Goal: Task Accomplishment & Management: Use online tool/utility

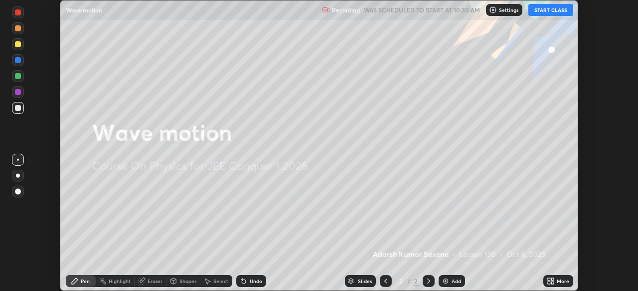
scroll to position [291, 637]
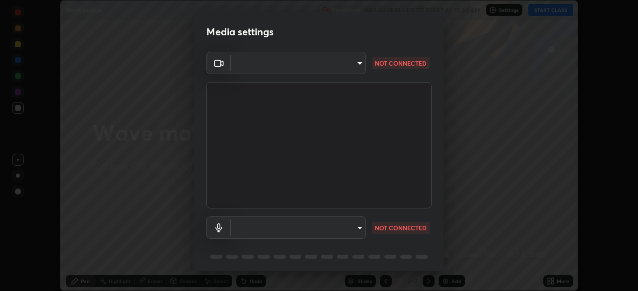
type input "58bb2390f23c468440353df0479802826a2cf34cec2d2474d9d64101ba3878b9"
type input "communications"
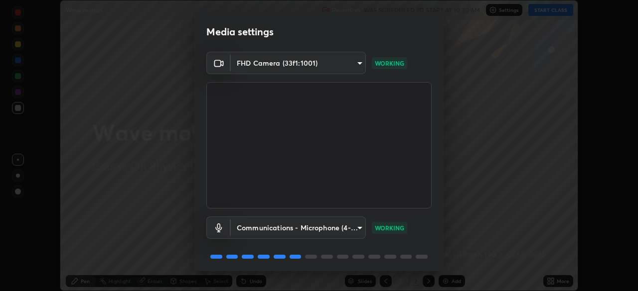
scroll to position [35, 0]
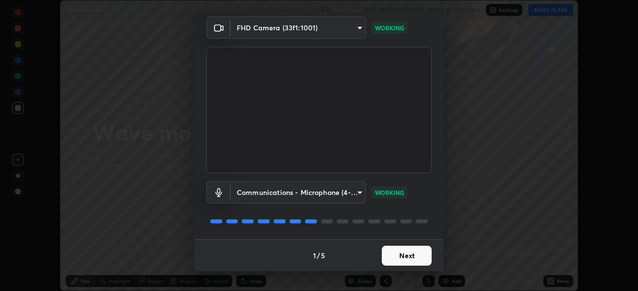
click at [394, 255] on button "Next" at bounding box center [407, 256] width 50 height 20
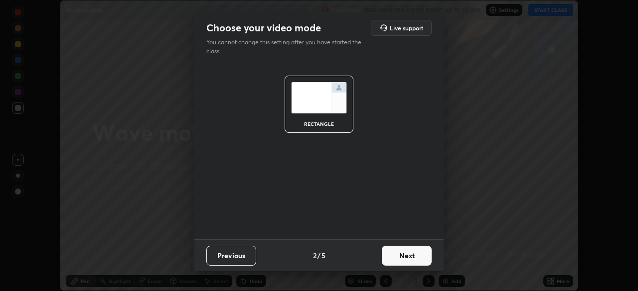
click at [397, 259] on button "Next" at bounding box center [407, 256] width 50 height 20
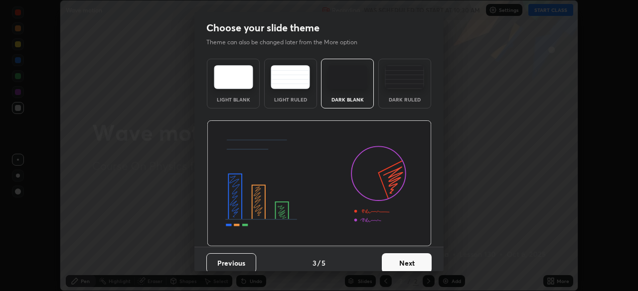
click at [403, 261] on button "Next" at bounding box center [407, 264] width 50 height 20
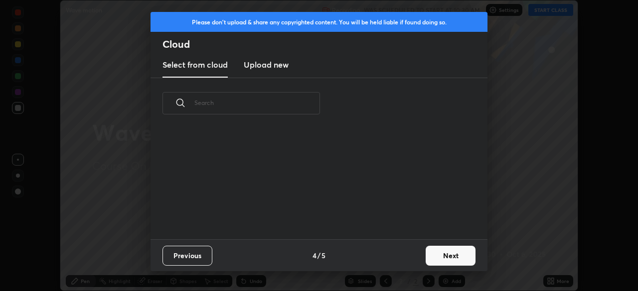
click at [438, 259] on button "Next" at bounding box center [450, 256] width 50 height 20
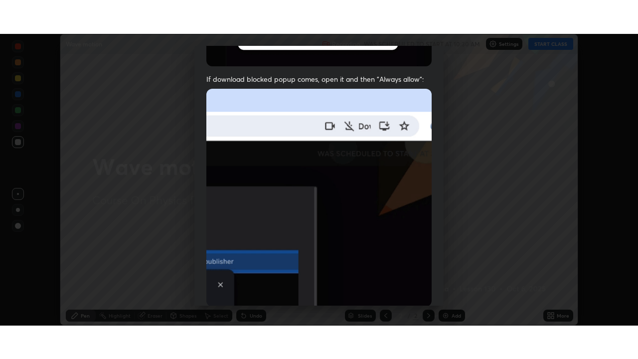
scroll to position [239, 0]
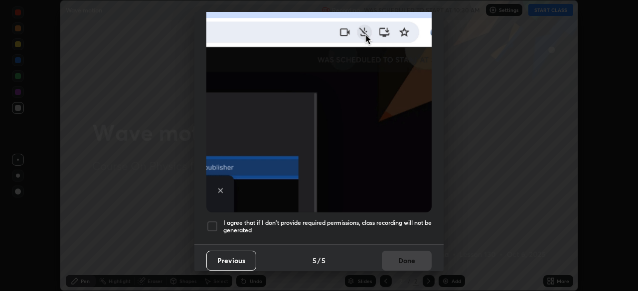
click at [372, 219] on h5 "I agree that if I don't provide required permissions, class recording will not …" at bounding box center [327, 226] width 208 height 15
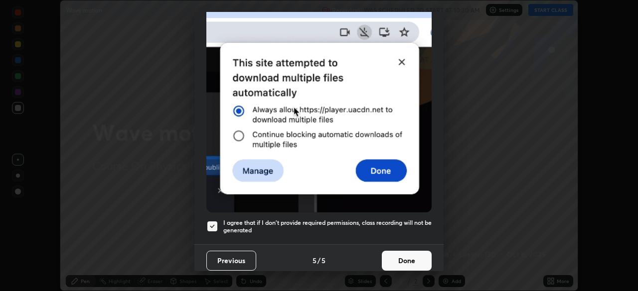
click at [398, 256] on button "Done" at bounding box center [407, 261] width 50 height 20
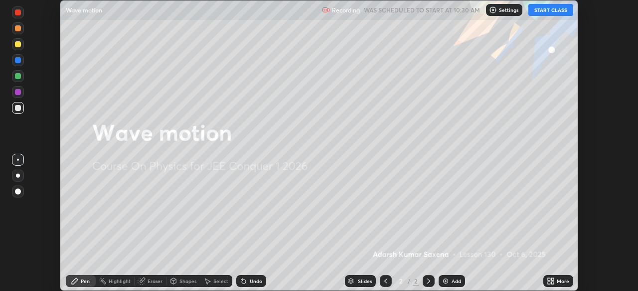
click at [551, 280] on icon at bounding box center [552, 279] width 2 height 2
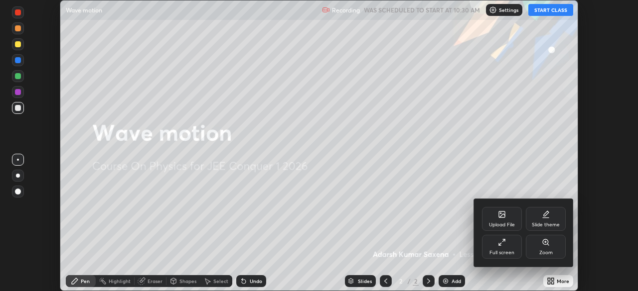
click at [508, 241] on div "Full screen" at bounding box center [502, 247] width 40 height 24
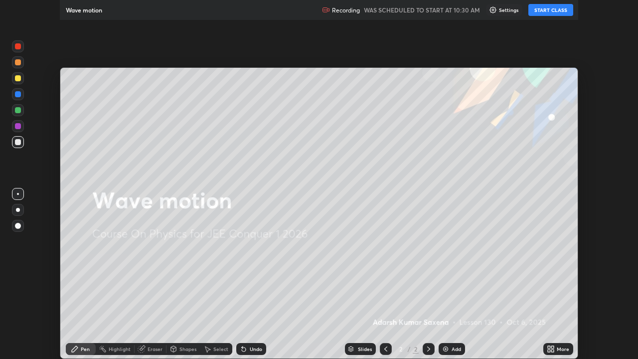
scroll to position [359, 638]
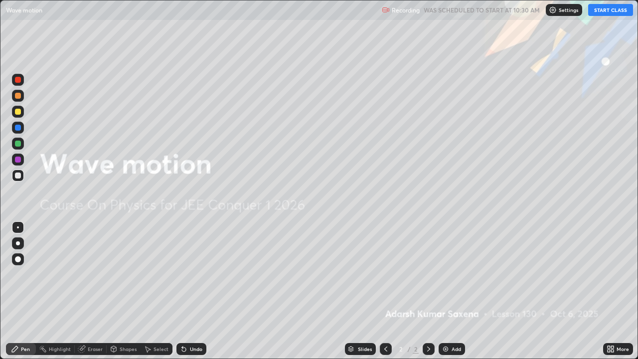
click at [605, 10] on button "START CLASS" at bounding box center [610, 10] width 45 height 12
click at [18, 261] on div at bounding box center [18, 259] width 6 height 6
click at [16, 291] on icon at bounding box center [15, 349] width 6 height 6
click at [21, 291] on div "Pen" at bounding box center [25, 348] width 9 height 5
click at [451, 291] on div "Add" at bounding box center [455, 348] width 9 height 5
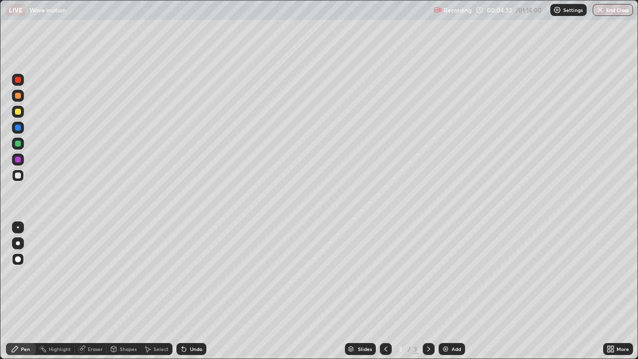
click at [18, 259] on div at bounding box center [18, 259] width 6 height 6
click at [18, 291] on icon at bounding box center [15, 349] width 8 height 8
click at [192, 291] on div "Undo" at bounding box center [191, 349] width 30 height 12
click at [182, 291] on icon at bounding box center [184, 349] width 4 height 4
click at [130, 291] on div "Shapes" at bounding box center [124, 349] width 34 height 12
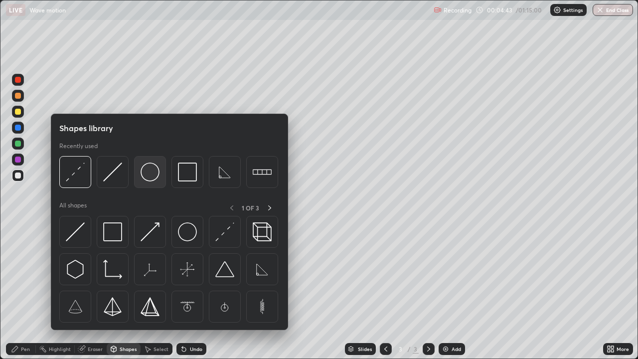
click at [155, 180] on img at bounding box center [149, 171] width 19 height 19
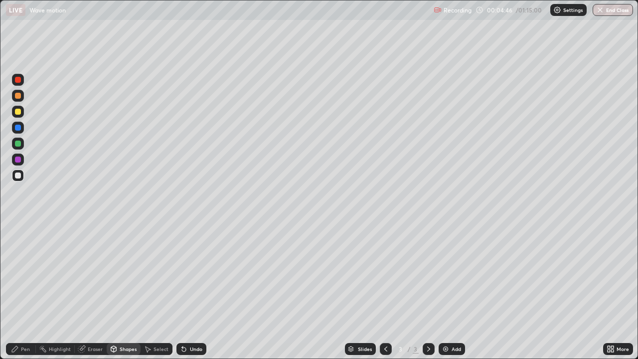
click at [31, 291] on div "Pen" at bounding box center [21, 349] width 30 height 12
click at [121, 291] on div "Shapes" at bounding box center [124, 349] width 34 height 12
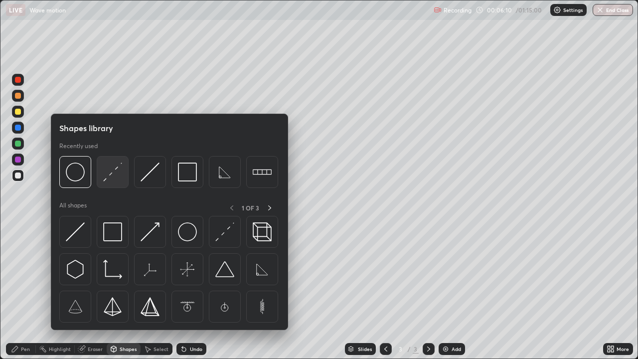
click at [115, 175] on img at bounding box center [112, 171] width 19 height 19
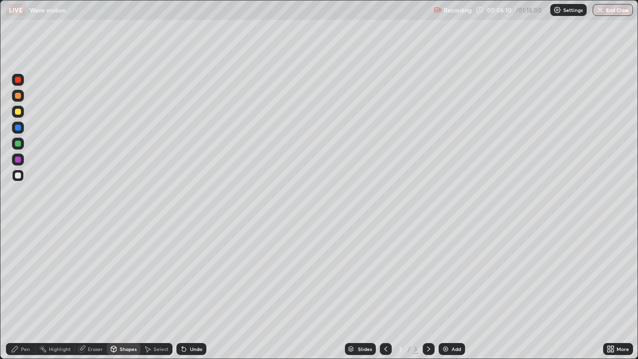
click at [20, 112] on div at bounding box center [18, 112] width 6 height 6
click at [121, 291] on div "Shapes" at bounding box center [124, 349] width 34 height 12
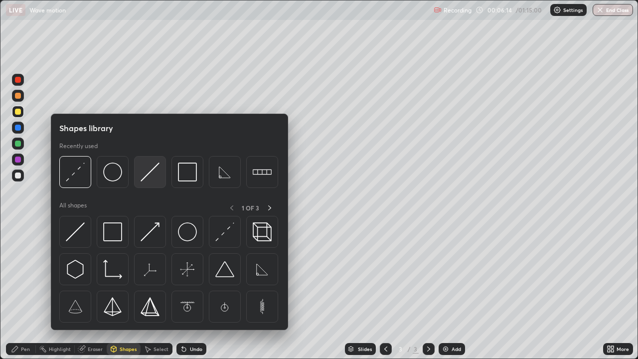
click at [151, 177] on img at bounding box center [149, 171] width 19 height 19
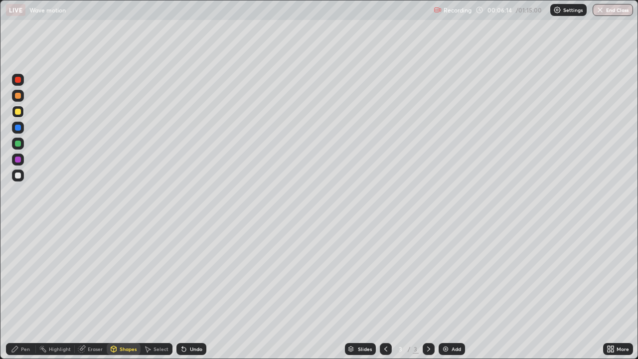
click at [22, 173] on div at bounding box center [18, 175] width 12 height 12
click at [84, 291] on icon at bounding box center [82, 349] width 8 height 8
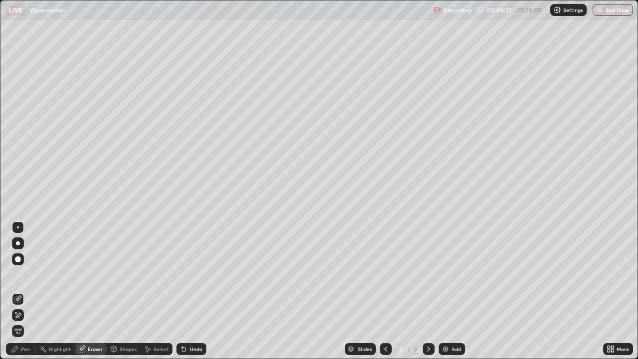
click at [123, 291] on div "Shapes" at bounding box center [124, 349] width 34 height 12
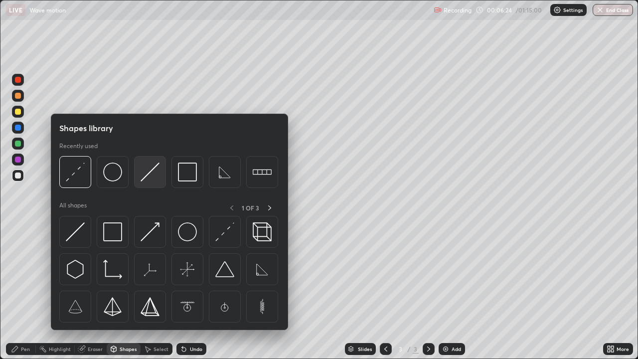
click at [149, 178] on img at bounding box center [149, 171] width 19 height 19
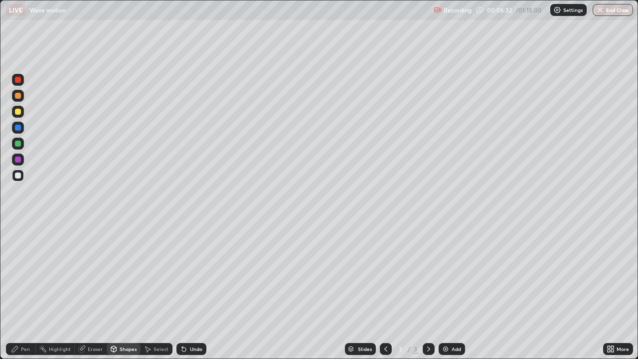
click at [28, 291] on div "Pen" at bounding box center [25, 348] width 9 height 5
click at [18, 112] on div at bounding box center [18, 112] width 6 height 6
click at [115, 291] on icon at bounding box center [113, 349] width 5 height 6
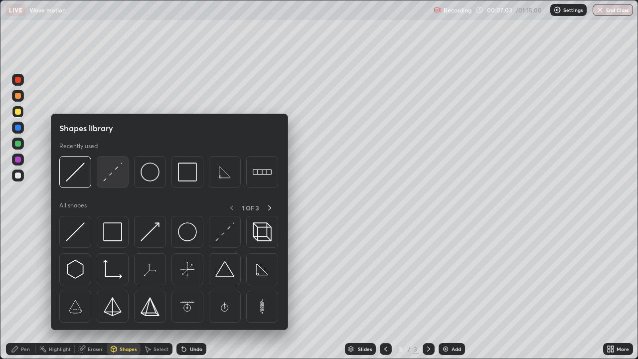
click at [113, 175] on img at bounding box center [112, 171] width 19 height 19
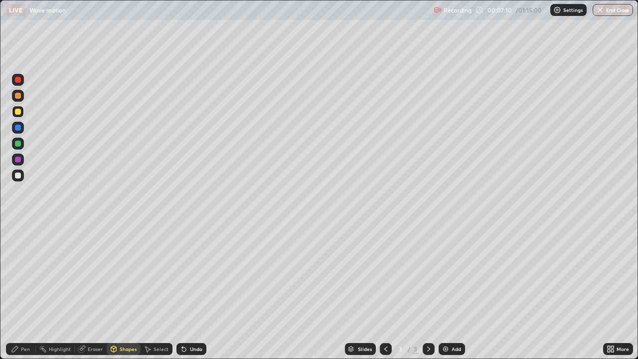
click at [27, 291] on div "Pen" at bounding box center [21, 349] width 30 height 12
click at [94, 291] on div "Eraser" at bounding box center [95, 348] width 15 height 5
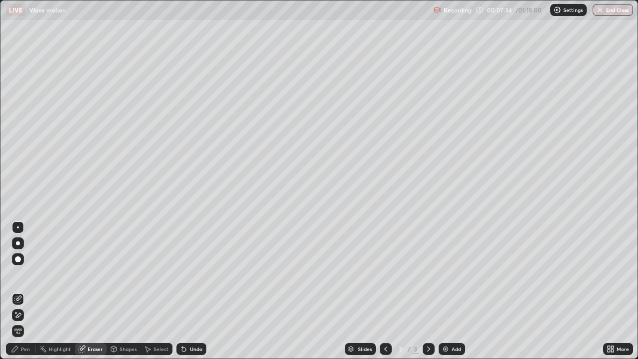
click at [25, 291] on div "Pen" at bounding box center [25, 348] width 9 height 5
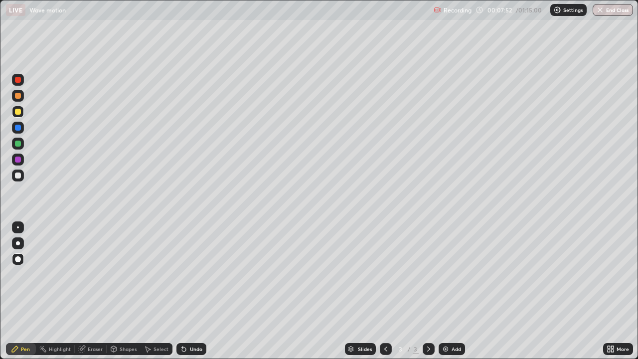
click at [126, 291] on div "Shapes" at bounding box center [124, 349] width 34 height 12
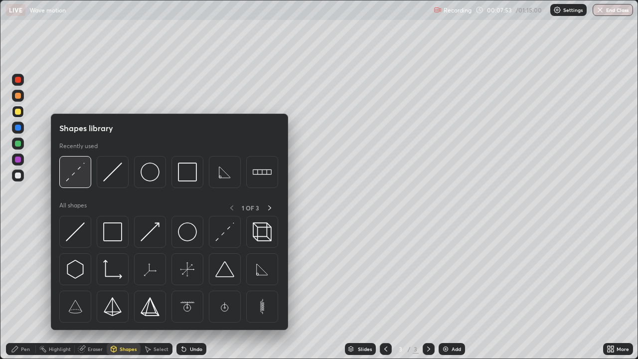
click at [88, 172] on div at bounding box center [75, 172] width 32 height 32
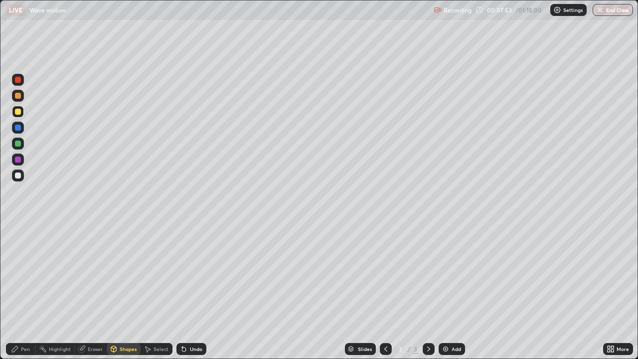
click at [23, 178] on div at bounding box center [18, 175] width 12 height 12
click at [17, 291] on icon at bounding box center [15, 349] width 8 height 8
click at [188, 291] on div "Undo" at bounding box center [191, 349] width 30 height 12
click at [126, 291] on div "Shapes" at bounding box center [124, 349] width 34 height 12
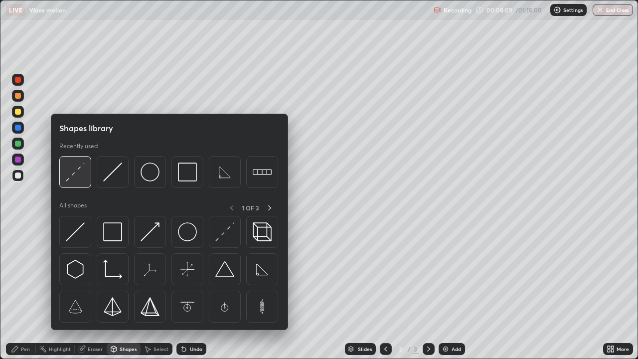
click at [77, 180] on img at bounding box center [75, 171] width 19 height 19
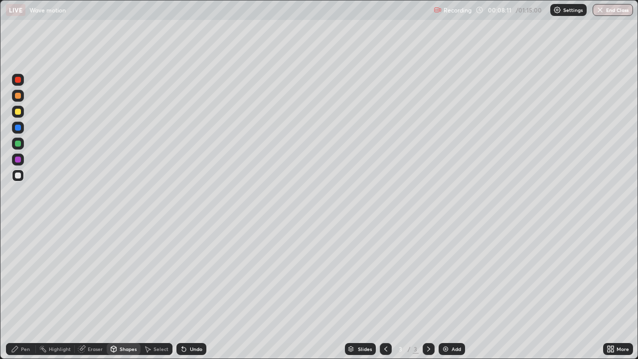
click at [25, 291] on div "Pen" at bounding box center [25, 348] width 9 height 5
click at [123, 291] on div "Shapes" at bounding box center [124, 349] width 34 height 12
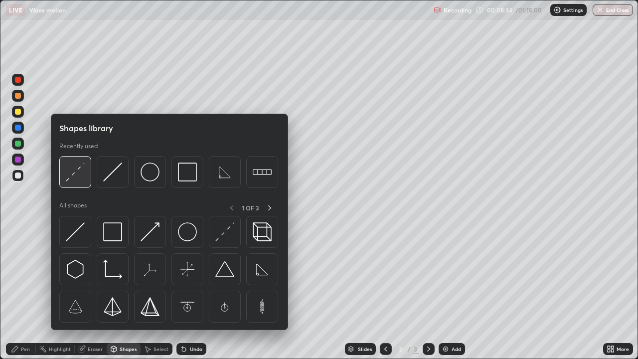
click at [83, 171] on img at bounding box center [75, 171] width 19 height 19
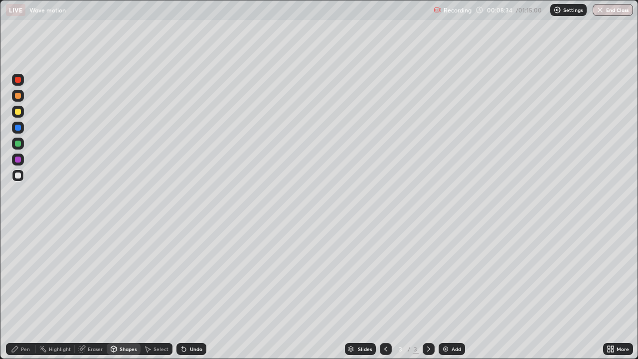
click at [22, 111] on div at bounding box center [18, 112] width 12 height 12
click at [27, 291] on div "Pen" at bounding box center [25, 348] width 9 height 5
click at [85, 291] on icon at bounding box center [82, 349] width 8 height 8
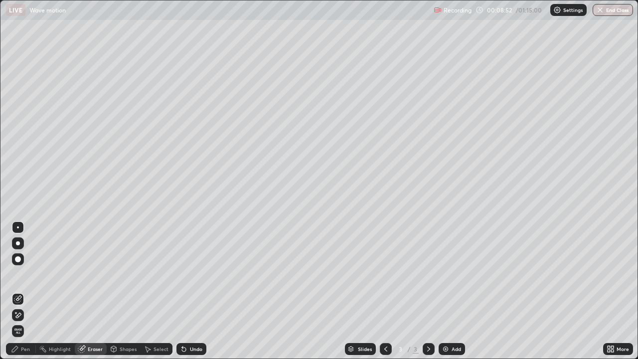
click at [126, 291] on div "Shapes" at bounding box center [128, 348] width 17 height 5
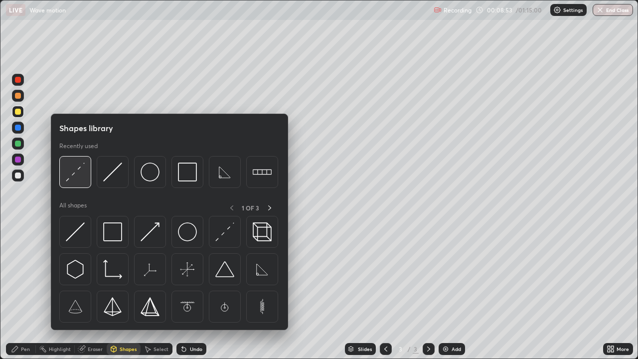
click at [81, 177] on img at bounding box center [75, 171] width 19 height 19
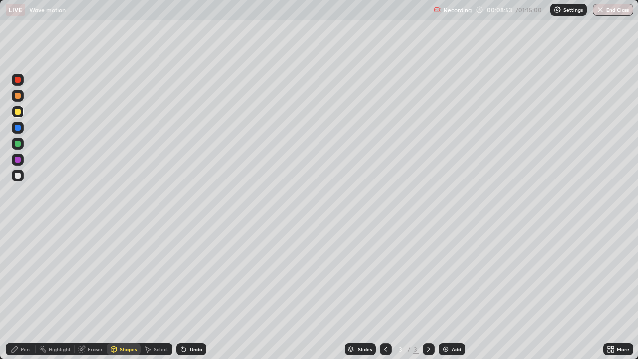
click at [21, 115] on div at bounding box center [18, 112] width 12 height 12
click at [21, 291] on div "Pen" at bounding box center [25, 348] width 9 height 5
click at [124, 291] on div "Shapes" at bounding box center [128, 348] width 17 height 5
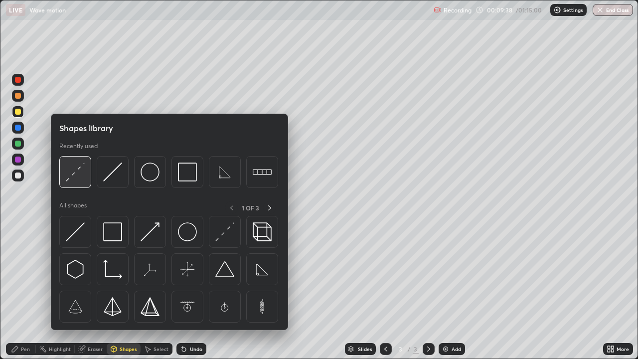
click at [75, 181] on img at bounding box center [75, 171] width 19 height 19
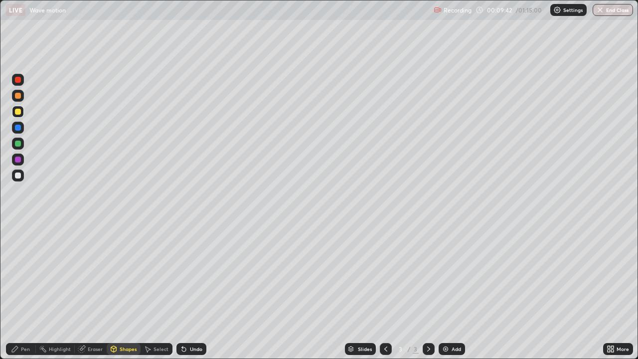
click at [29, 291] on div "Pen" at bounding box center [21, 349] width 30 height 12
click at [125, 291] on div "Shapes" at bounding box center [128, 348] width 17 height 5
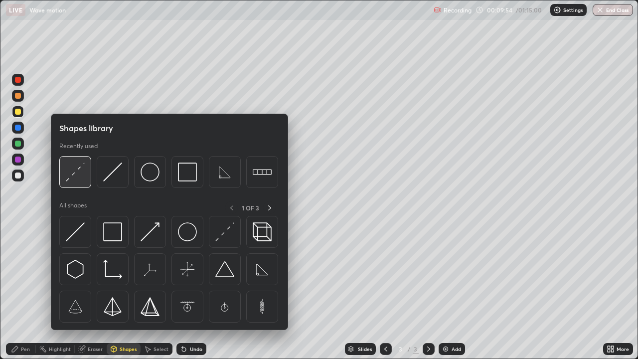
click at [70, 181] on img at bounding box center [75, 171] width 19 height 19
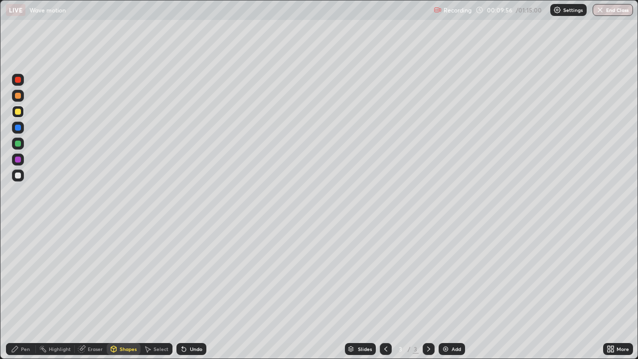
click at [23, 291] on div "Pen" at bounding box center [25, 348] width 9 height 5
click at [187, 291] on div "Undo" at bounding box center [191, 349] width 30 height 12
click at [125, 291] on div "Shapes" at bounding box center [128, 348] width 17 height 5
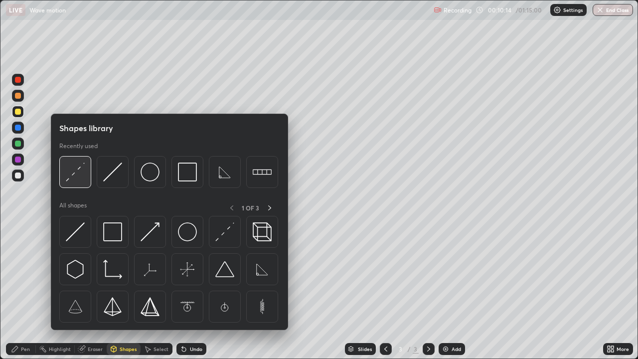
click at [74, 182] on div at bounding box center [75, 172] width 32 height 32
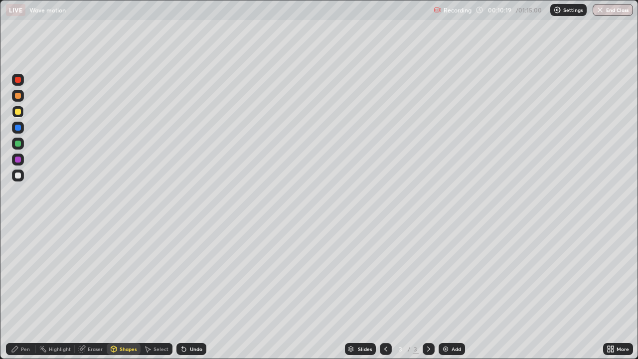
click at [28, 291] on div "Pen" at bounding box center [25, 348] width 9 height 5
click at [128, 291] on div "Shapes" at bounding box center [128, 348] width 17 height 5
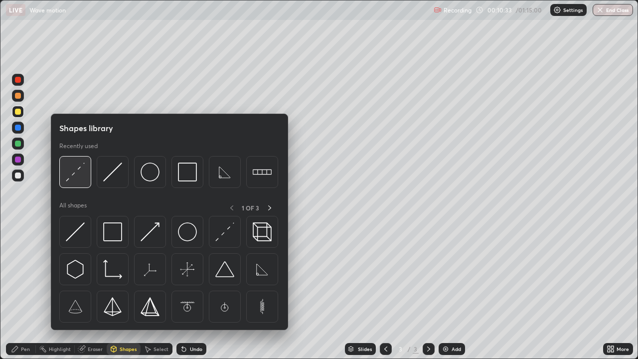
click at [68, 185] on div at bounding box center [75, 172] width 32 height 32
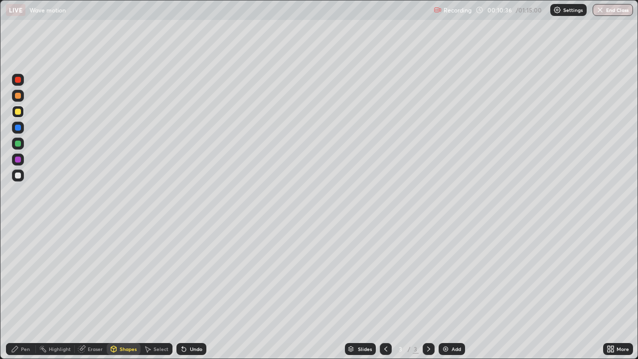
click at [129, 291] on div "Shapes" at bounding box center [128, 348] width 17 height 5
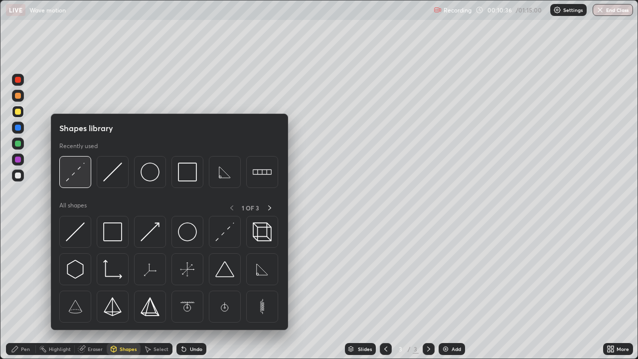
click at [65, 179] on div at bounding box center [75, 172] width 32 height 32
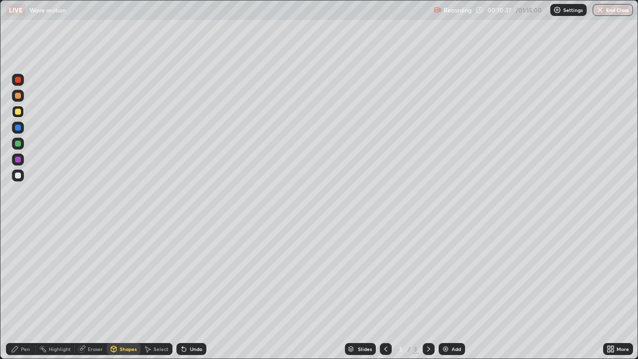
click at [18, 175] on div at bounding box center [18, 175] width 6 height 6
click at [25, 291] on div "Pen" at bounding box center [25, 348] width 9 height 5
click at [451, 291] on div "Add" at bounding box center [455, 348] width 9 height 5
click at [214, 291] on div "Slides 4 / 4 Add" at bounding box center [404, 349] width 397 height 20
click at [193, 291] on div "Undo" at bounding box center [191, 349] width 30 height 12
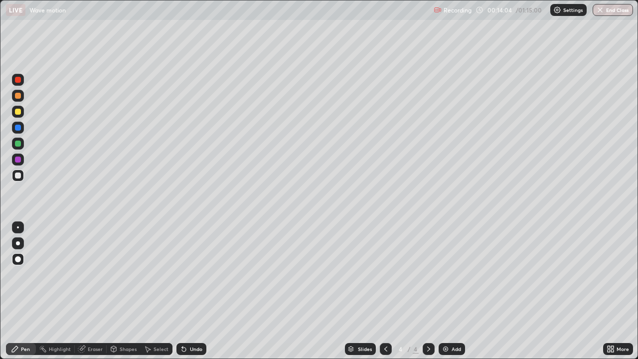
click at [194, 291] on div "Undo" at bounding box center [196, 348] width 12 height 5
click at [190, 291] on div "Undo" at bounding box center [196, 348] width 12 height 5
click at [126, 291] on div "Shapes" at bounding box center [128, 348] width 17 height 5
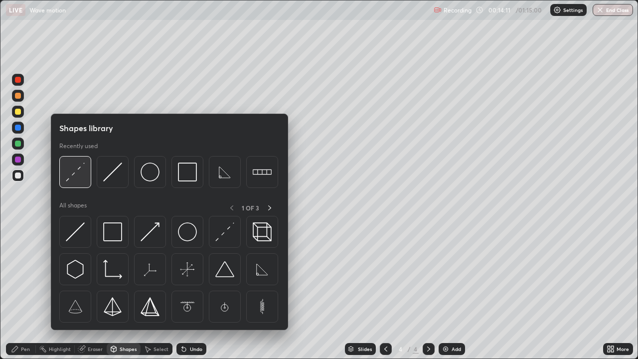
click at [82, 178] on img at bounding box center [75, 171] width 19 height 19
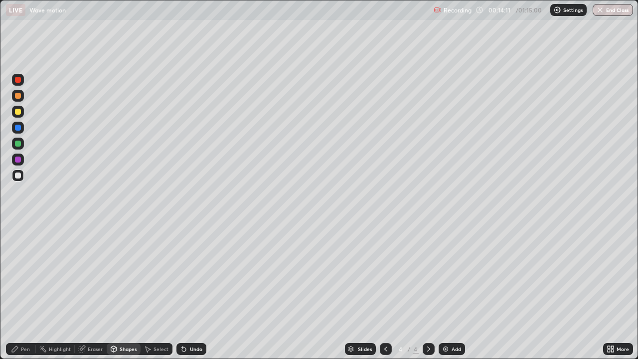
click at [17, 144] on div at bounding box center [18, 143] width 6 height 6
click at [25, 291] on div "Pen" at bounding box center [21, 349] width 30 height 12
click at [132, 291] on div "Shapes" at bounding box center [124, 349] width 34 height 12
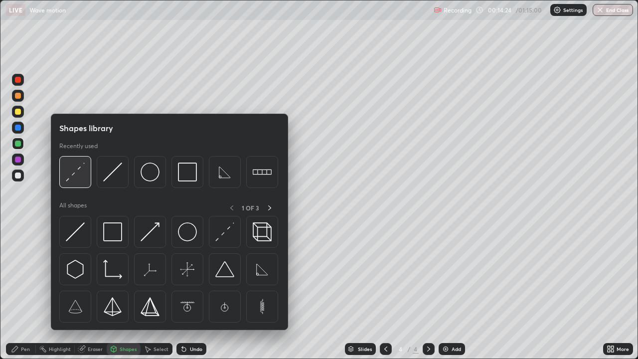
click at [78, 181] on img at bounding box center [75, 171] width 19 height 19
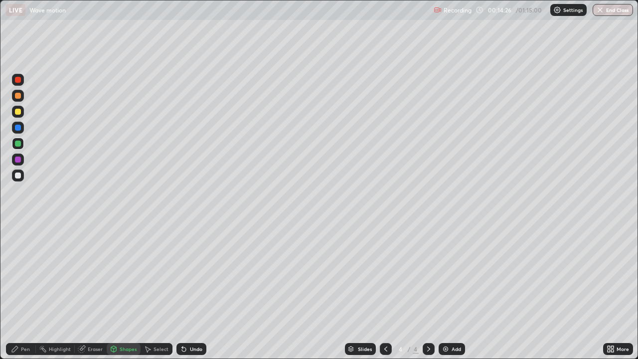
click at [28, 291] on div "Pen" at bounding box center [21, 349] width 30 height 12
click at [384, 291] on div at bounding box center [386, 349] width 12 height 12
click at [426, 291] on icon at bounding box center [428, 349] width 8 height 8
click at [124, 291] on div "Shapes" at bounding box center [128, 348] width 17 height 5
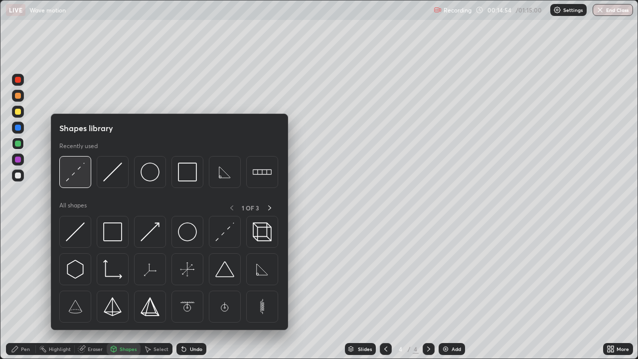
click at [76, 176] on img at bounding box center [75, 171] width 19 height 19
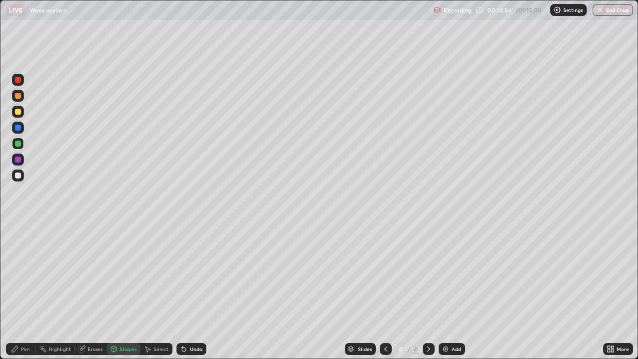
click at [18, 175] on div at bounding box center [18, 175] width 6 height 6
click at [17, 291] on icon at bounding box center [15, 349] width 8 height 8
click at [190, 291] on div "Undo" at bounding box center [191, 349] width 30 height 12
click at [193, 291] on div "Undo" at bounding box center [196, 348] width 12 height 5
click at [130, 291] on div "Shapes" at bounding box center [128, 348] width 17 height 5
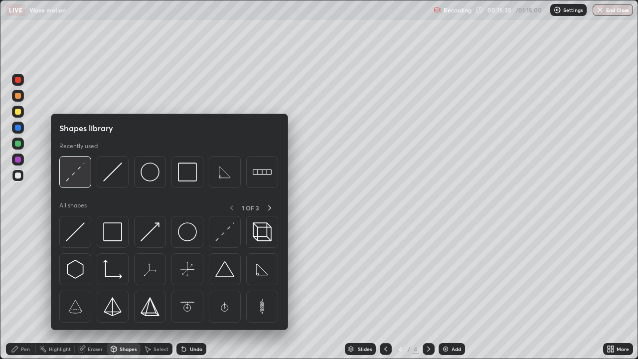
click at [75, 179] on img at bounding box center [75, 171] width 19 height 19
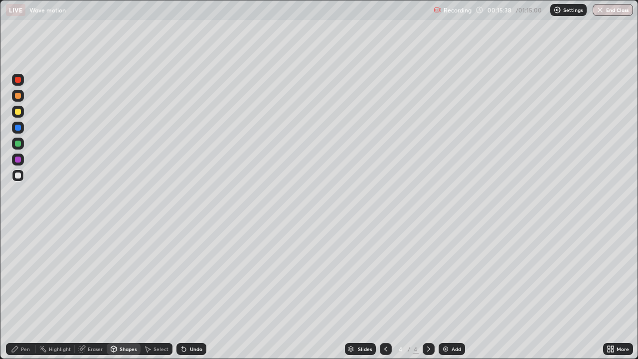
click at [25, 291] on div "Pen" at bounding box center [25, 348] width 9 height 5
click at [188, 291] on div "Undo" at bounding box center [191, 349] width 30 height 12
click at [114, 291] on icon at bounding box center [113, 349] width 5 height 6
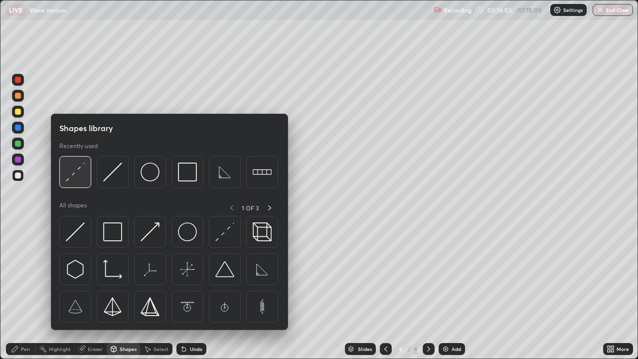
click at [71, 184] on div at bounding box center [75, 172] width 32 height 32
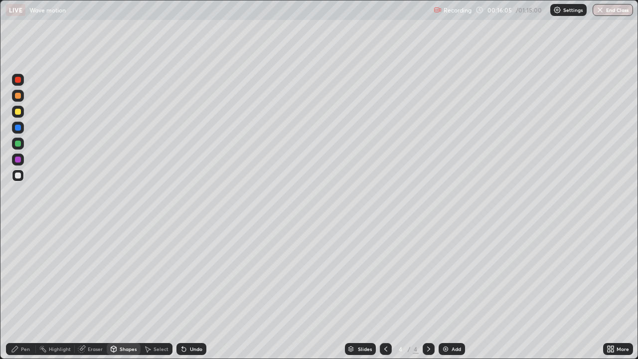
click at [114, 291] on icon at bounding box center [114, 349] width 0 height 3
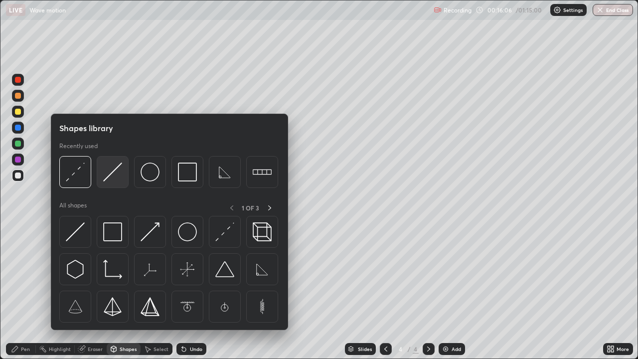
click at [112, 176] on img at bounding box center [112, 171] width 19 height 19
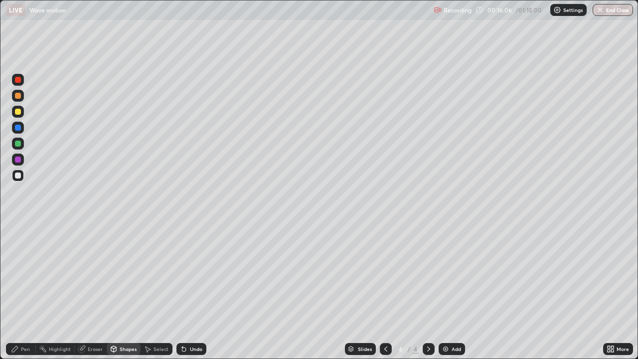
click at [15, 177] on div at bounding box center [18, 175] width 12 height 12
click at [18, 110] on div at bounding box center [18, 112] width 6 height 6
click at [13, 291] on icon at bounding box center [15, 349] width 6 height 6
click at [127, 291] on div "Shapes" at bounding box center [128, 348] width 17 height 5
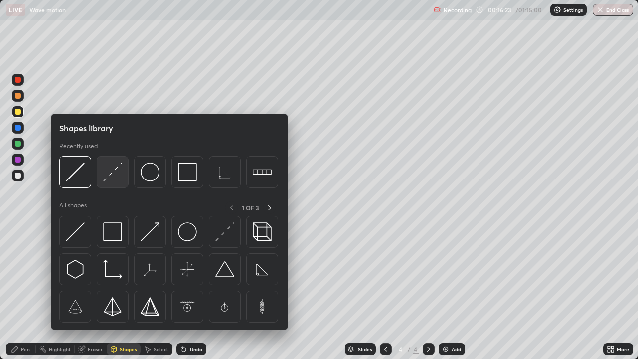
click at [119, 175] on img at bounding box center [112, 171] width 19 height 19
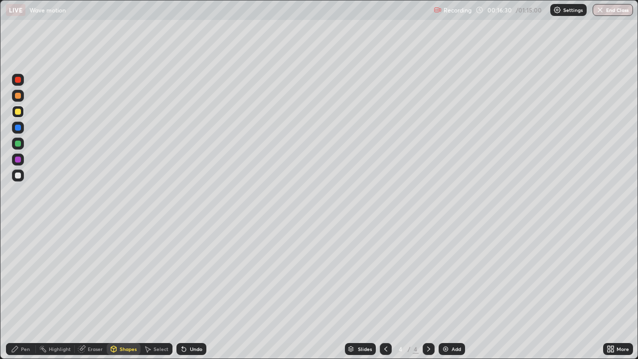
click at [14, 291] on icon at bounding box center [15, 349] width 6 height 6
click at [453, 291] on div "Add" at bounding box center [451, 349] width 26 height 12
click at [15, 177] on div at bounding box center [18, 175] width 6 height 6
click at [124, 291] on div "Shapes" at bounding box center [128, 348] width 17 height 5
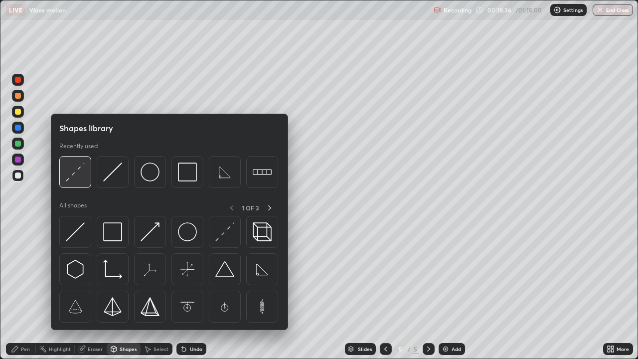
click at [76, 175] on img at bounding box center [75, 171] width 19 height 19
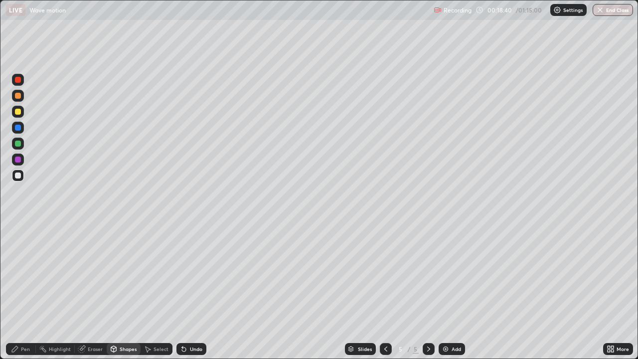
click at [19, 291] on div "Pen" at bounding box center [21, 349] width 30 height 12
click at [26, 291] on div "Pen" at bounding box center [21, 349] width 30 height 12
click at [190, 291] on div "Undo" at bounding box center [196, 348] width 12 height 5
click at [16, 112] on div at bounding box center [18, 112] width 6 height 6
click at [187, 291] on div "Undo" at bounding box center [191, 349] width 30 height 12
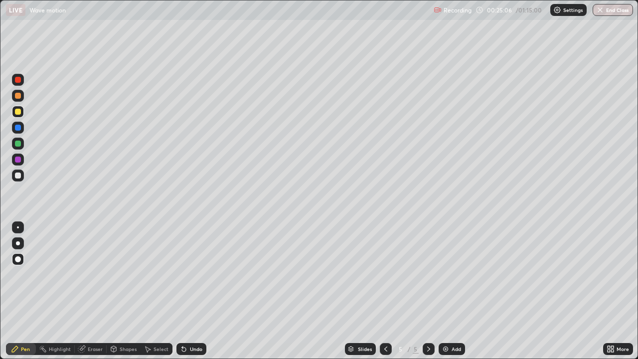
click at [196, 291] on div "Undo" at bounding box center [196, 348] width 12 height 5
click at [88, 291] on div "Eraser" at bounding box center [91, 349] width 32 height 12
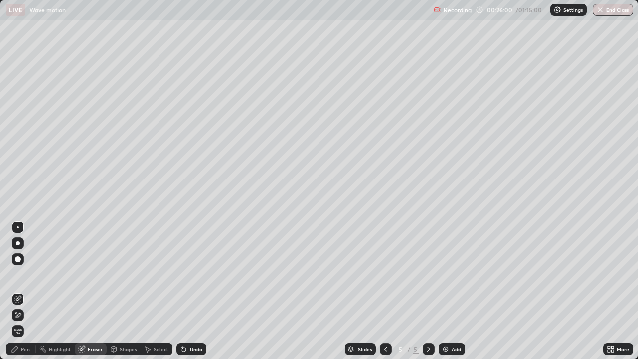
click at [20, 291] on div "Pen" at bounding box center [21, 349] width 30 height 12
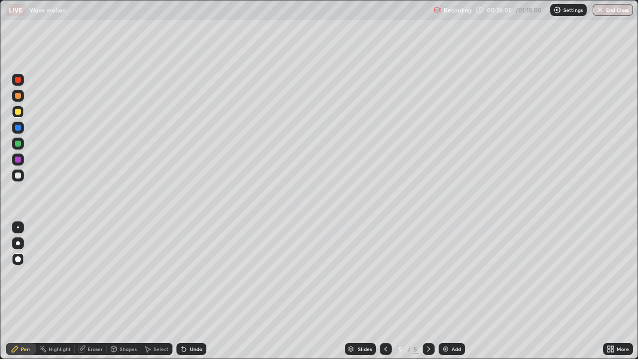
click at [192, 291] on div "Undo" at bounding box center [196, 348] width 12 height 5
click at [190, 291] on div "Undo" at bounding box center [196, 348] width 12 height 5
click at [187, 291] on div "Undo" at bounding box center [191, 349] width 30 height 12
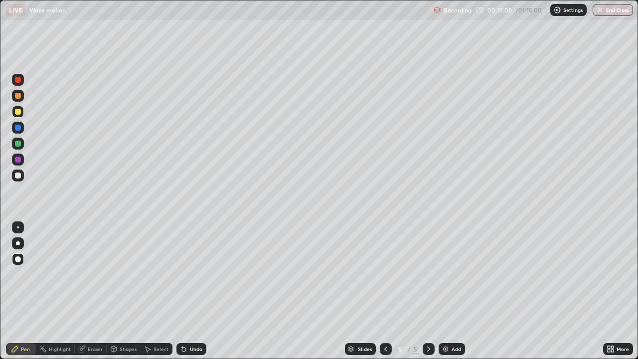
click at [190, 291] on div "Undo" at bounding box center [196, 348] width 12 height 5
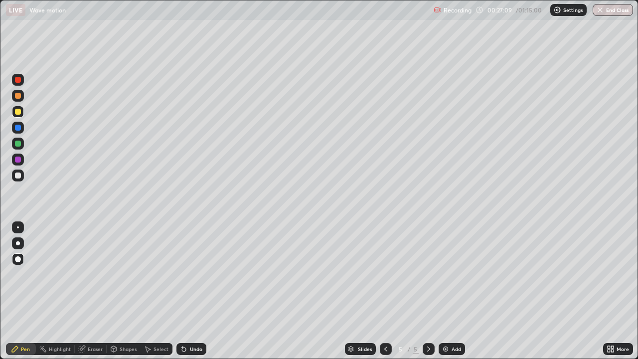
click at [188, 291] on div "Undo" at bounding box center [191, 349] width 30 height 12
click at [186, 291] on icon at bounding box center [184, 349] width 8 height 8
click at [186, 291] on div "Undo" at bounding box center [191, 349] width 30 height 12
click at [185, 291] on icon at bounding box center [184, 349] width 8 height 8
click at [91, 291] on div "Eraser" at bounding box center [95, 348] width 15 height 5
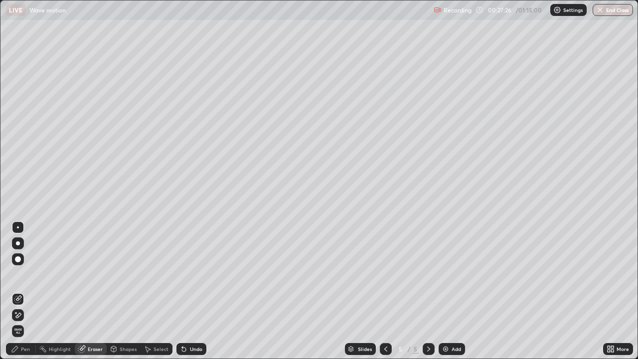
click at [16, 291] on icon at bounding box center [18, 315] width 8 height 8
click at [23, 291] on div "Pen" at bounding box center [25, 348] width 9 height 5
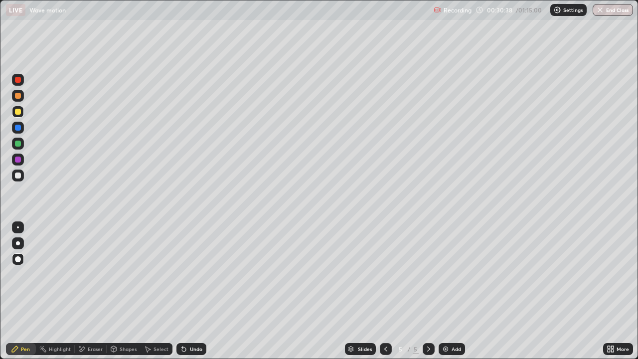
click at [128, 291] on div "Shapes" at bounding box center [128, 348] width 17 height 5
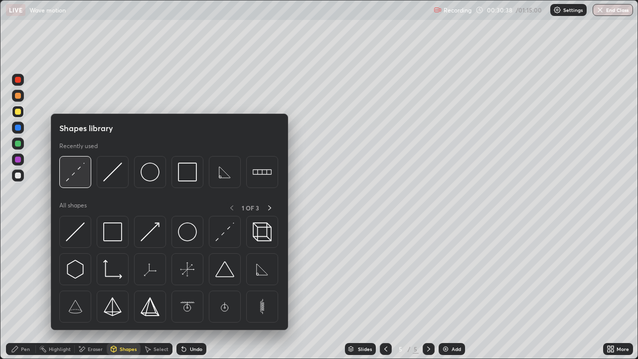
click at [79, 176] on img at bounding box center [75, 171] width 19 height 19
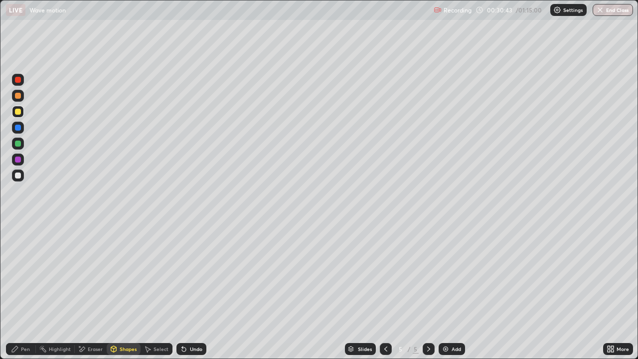
click at [26, 291] on div "Pen" at bounding box center [21, 349] width 30 height 12
click at [191, 291] on div "Undo" at bounding box center [196, 348] width 12 height 5
click at [187, 291] on div "Undo" at bounding box center [191, 349] width 30 height 12
click at [448, 291] on div "Add" at bounding box center [451, 349] width 26 height 12
click at [19, 291] on icon at bounding box center [15, 349] width 8 height 8
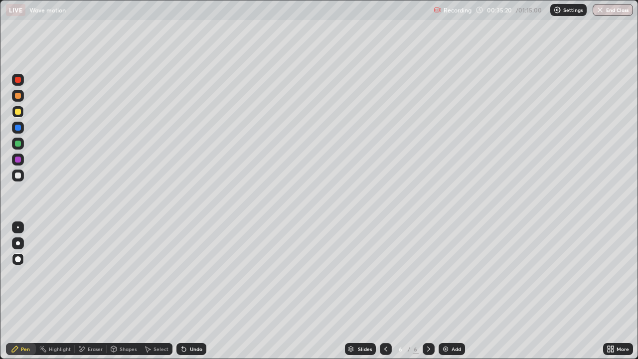
click at [19, 263] on div at bounding box center [18, 259] width 12 height 12
click at [26, 291] on div "Pen" at bounding box center [21, 349] width 30 height 12
click at [20, 291] on div "Pen" at bounding box center [21, 349] width 30 height 12
click at [19, 176] on div at bounding box center [18, 175] width 6 height 6
click at [90, 291] on div "Eraser" at bounding box center [91, 349] width 32 height 12
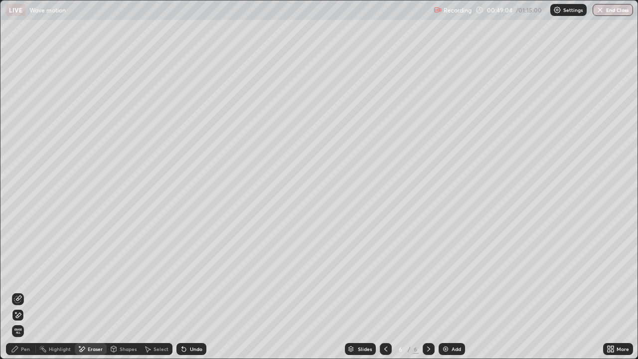
click at [17, 291] on icon at bounding box center [15, 349] width 8 height 8
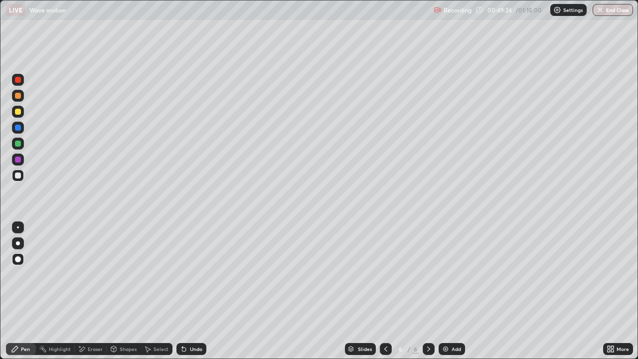
click at [191, 291] on div "Undo" at bounding box center [196, 348] width 12 height 5
click at [90, 291] on div "Eraser" at bounding box center [95, 348] width 15 height 5
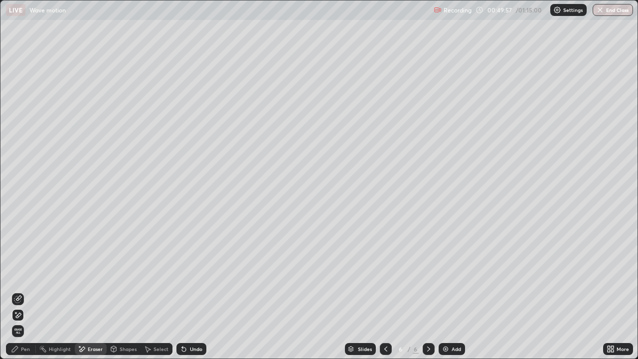
click at [18, 291] on span "Erase all" at bounding box center [17, 331] width 11 height 6
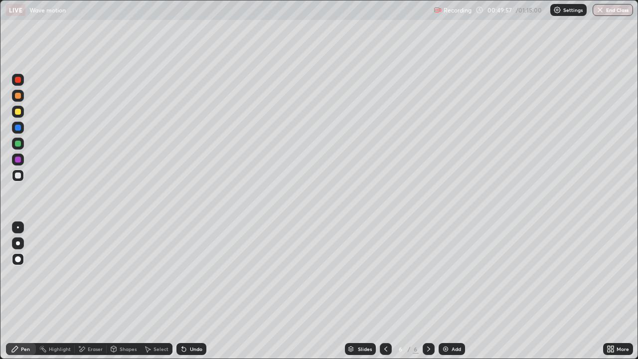
click at [18, 291] on icon at bounding box center [15, 349] width 8 height 8
click at [188, 291] on div "Undo" at bounding box center [191, 349] width 30 height 12
click at [121, 291] on div "Shapes" at bounding box center [128, 348] width 17 height 5
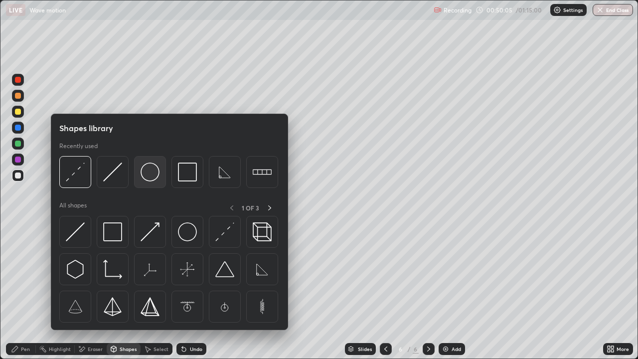
click at [152, 171] on img at bounding box center [149, 171] width 19 height 19
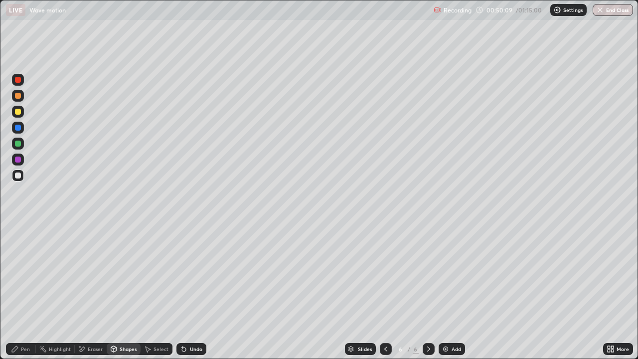
click at [25, 291] on div "Pen" at bounding box center [25, 348] width 9 height 5
click at [24, 291] on div "Pen" at bounding box center [25, 348] width 9 height 5
click at [21, 291] on div "Pen" at bounding box center [25, 348] width 9 height 5
click at [22, 291] on div "Pen" at bounding box center [21, 349] width 30 height 12
click at [21, 291] on div "Pen" at bounding box center [25, 348] width 9 height 5
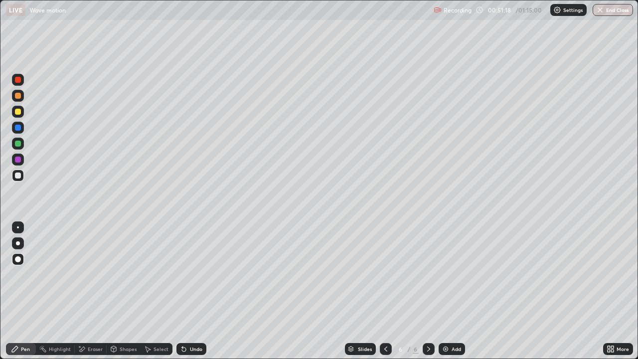
click at [21, 291] on div "Pen" at bounding box center [25, 348] width 9 height 5
click at [25, 291] on div "Pen" at bounding box center [25, 348] width 9 height 5
click at [24, 291] on div "Pen" at bounding box center [25, 348] width 9 height 5
click at [115, 291] on icon at bounding box center [113, 349] width 5 height 6
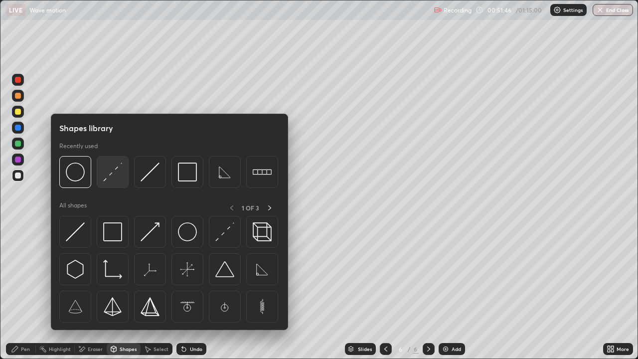
click at [110, 175] on img at bounding box center [112, 171] width 19 height 19
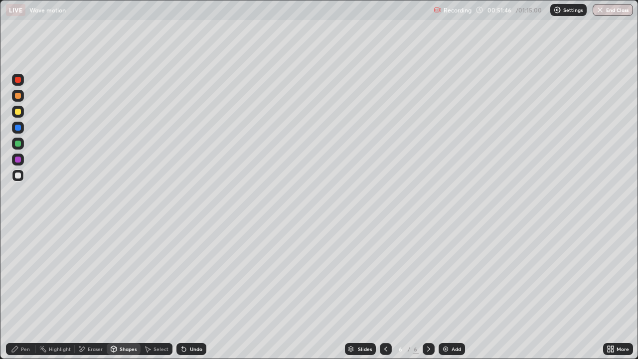
click at [19, 112] on div at bounding box center [18, 112] width 6 height 6
click at [125, 291] on div "Shapes" at bounding box center [124, 349] width 34 height 12
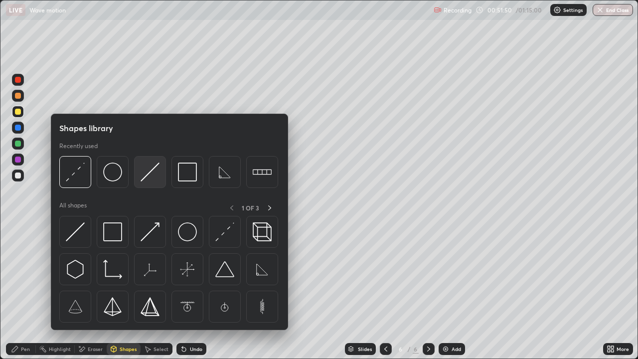
click at [151, 177] on img at bounding box center [149, 171] width 19 height 19
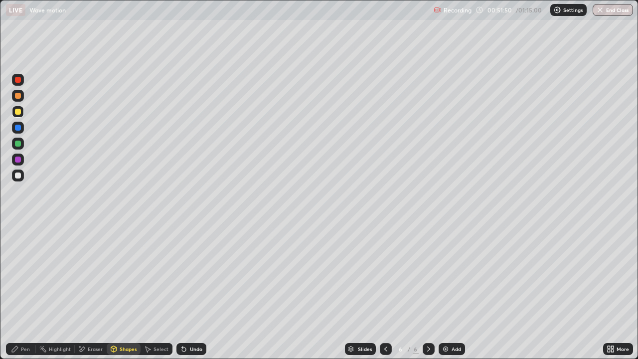
click at [15, 174] on div at bounding box center [18, 175] width 6 height 6
click at [19, 291] on div "Pen" at bounding box center [21, 349] width 30 height 12
click at [21, 291] on div "Pen" at bounding box center [21, 349] width 30 height 12
click at [192, 291] on div "Undo" at bounding box center [196, 348] width 12 height 5
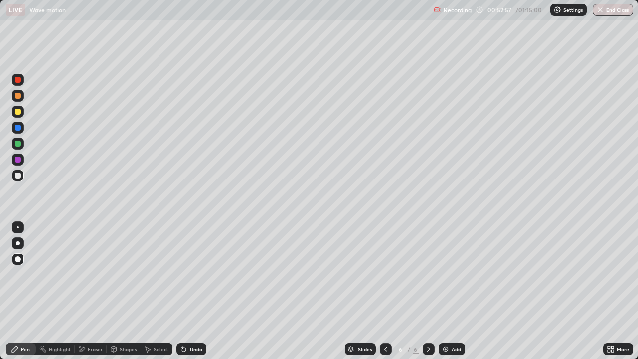
click at [195, 291] on div "Undo" at bounding box center [196, 348] width 12 height 5
click at [194, 291] on div "Undo" at bounding box center [196, 348] width 12 height 5
click at [197, 291] on div "Undo" at bounding box center [191, 349] width 30 height 12
click at [189, 291] on div "Undo" at bounding box center [191, 349] width 30 height 12
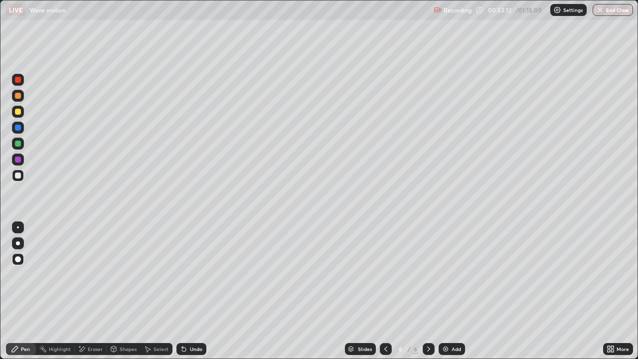
click at [22, 291] on div "Pen" at bounding box center [21, 349] width 30 height 12
click at [27, 291] on div "Pen" at bounding box center [21, 349] width 30 height 12
click at [195, 291] on div "Undo" at bounding box center [191, 349] width 30 height 12
click at [194, 291] on div "Undo" at bounding box center [191, 349] width 30 height 12
click at [28, 291] on div "Pen" at bounding box center [21, 349] width 30 height 12
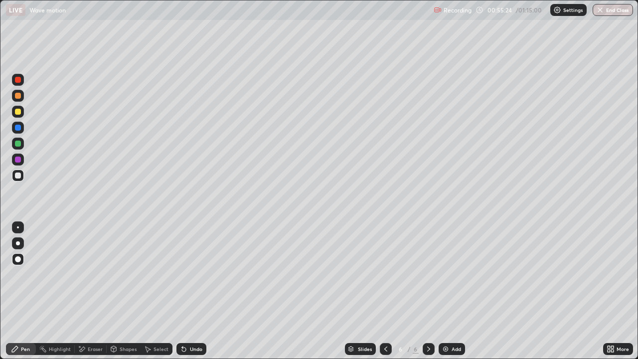
click at [198, 291] on div "Undo" at bounding box center [196, 348] width 12 height 5
click at [198, 291] on div "Undo" at bounding box center [191, 349] width 30 height 12
click at [194, 291] on div "Undo" at bounding box center [196, 348] width 12 height 5
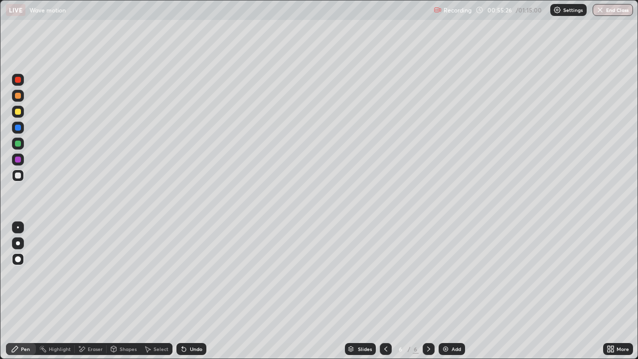
click at [192, 291] on div "Undo" at bounding box center [196, 348] width 12 height 5
click at [190, 291] on div "Undo" at bounding box center [196, 348] width 12 height 5
click at [190, 291] on div "Undo" at bounding box center [191, 349] width 30 height 12
click at [190, 291] on div "Undo" at bounding box center [196, 348] width 12 height 5
click at [120, 291] on div "Shapes" at bounding box center [128, 348] width 17 height 5
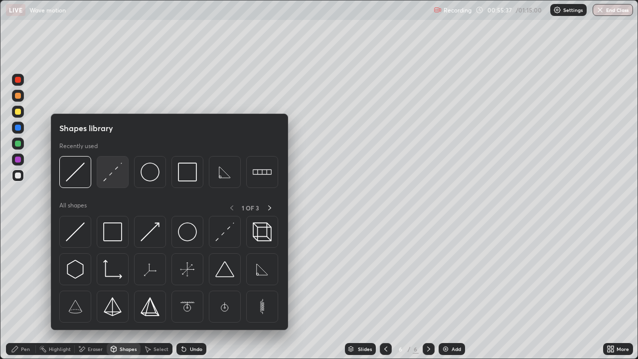
click at [115, 175] on img at bounding box center [112, 171] width 19 height 19
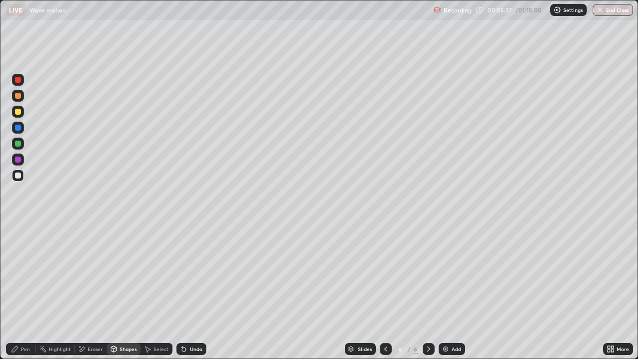
click at [17, 114] on div at bounding box center [18, 112] width 6 height 6
click at [20, 291] on div "Pen" at bounding box center [21, 349] width 30 height 12
click at [24, 291] on div "Pen" at bounding box center [21, 349] width 30 height 12
click at [17, 291] on icon at bounding box center [15, 349] width 8 height 8
click at [187, 291] on div "Undo" at bounding box center [191, 349] width 30 height 12
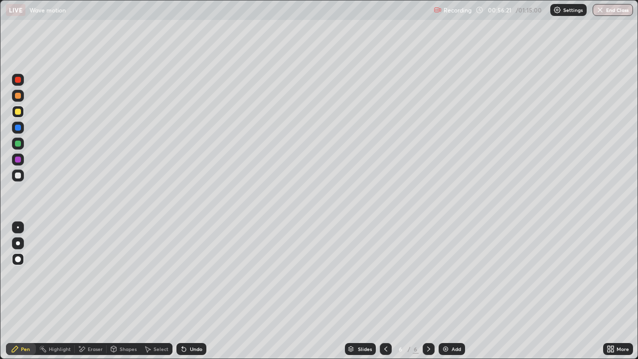
click at [195, 291] on div "Undo" at bounding box center [191, 349] width 30 height 12
click at [197, 291] on div "Undo" at bounding box center [196, 348] width 12 height 5
click at [125, 291] on div "Shapes" at bounding box center [128, 348] width 17 height 5
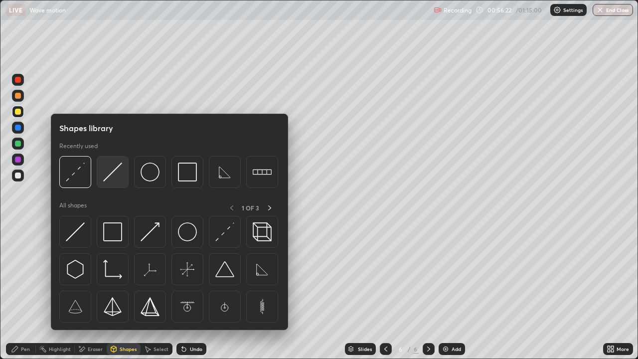
click at [106, 173] on img at bounding box center [112, 171] width 19 height 19
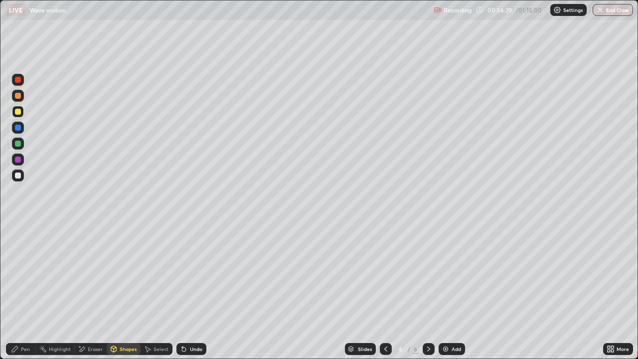
click at [20, 291] on div "Pen" at bounding box center [21, 349] width 30 height 12
click at [122, 291] on div "Shapes" at bounding box center [128, 348] width 17 height 5
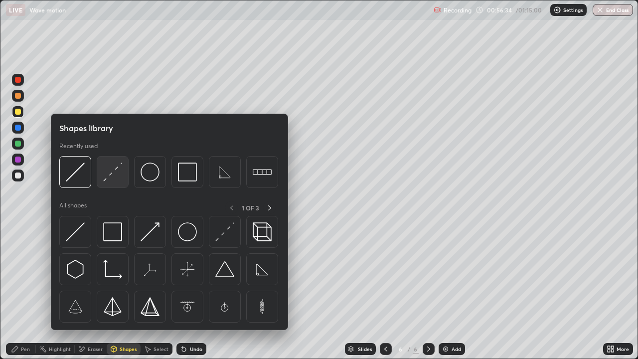
click at [114, 172] on img at bounding box center [112, 171] width 19 height 19
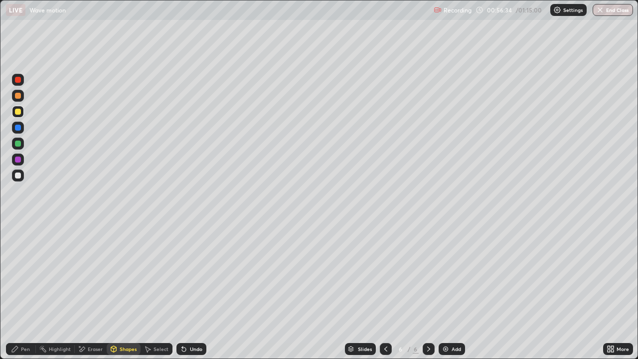
click at [18, 177] on div at bounding box center [18, 175] width 6 height 6
click at [23, 291] on div "Pen" at bounding box center [21, 349] width 30 height 12
click at [454, 291] on div "Add" at bounding box center [455, 348] width 9 height 5
click at [26, 291] on div "Pen" at bounding box center [25, 348] width 9 height 5
click at [22, 291] on div "Pen" at bounding box center [21, 349] width 30 height 12
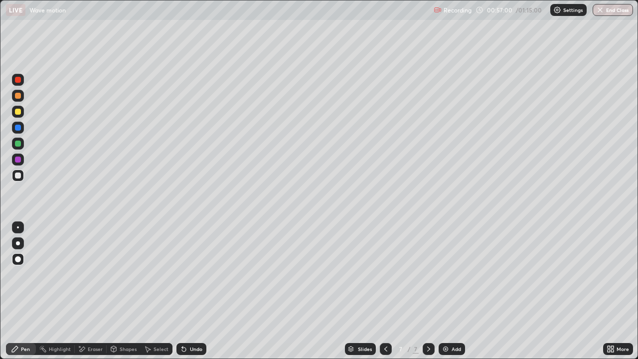
click at [20, 291] on div "Pen" at bounding box center [21, 349] width 30 height 12
click at [184, 291] on icon at bounding box center [184, 349] width 8 height 8
click at [132, 291] on div "Shapes" at bounding box center [124, 349] width 34 height 12
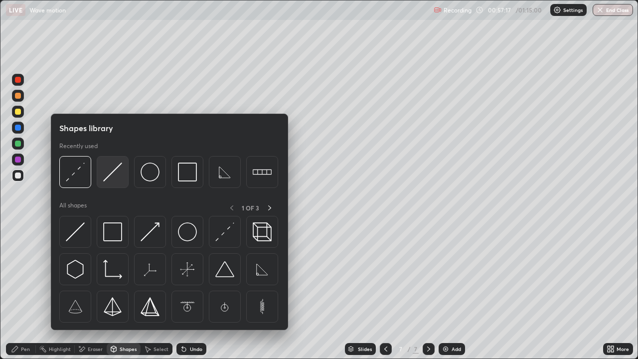
click at [116, 174] on img at bounding box center [112, 171] width 19 height 19
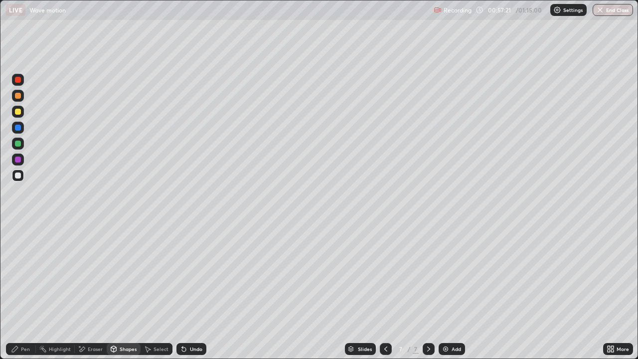
click at [26, 291] on div "Pen" at bounding box center [25, 348] width 9 height 5
click at [133, 291] on div "Shapes" at bounding box center [128, 348] width 17 height 5
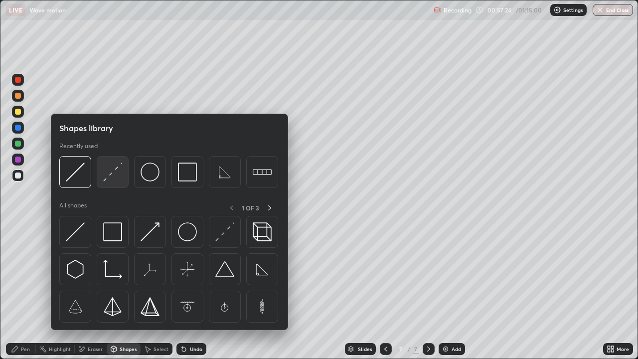
click at [115, 173] on img at bounding box center [112, 171] width 19 height 19
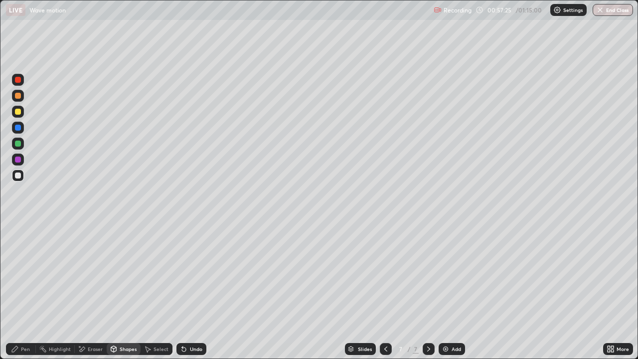
click at [18, 113] on div at bounding box center [18, 112] width 6 height 6
click at [21, 291] on div "Pen" at bounding box center [25, 348] width 9 height 5
click at [125, 291] on div "Shapes" at bounding box center [128, 348] width 17 height 5
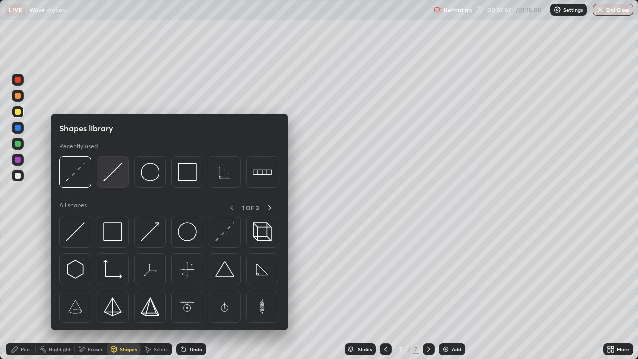
click at [108, 179] on img at bounding box center [112, 171] width 19 height 19
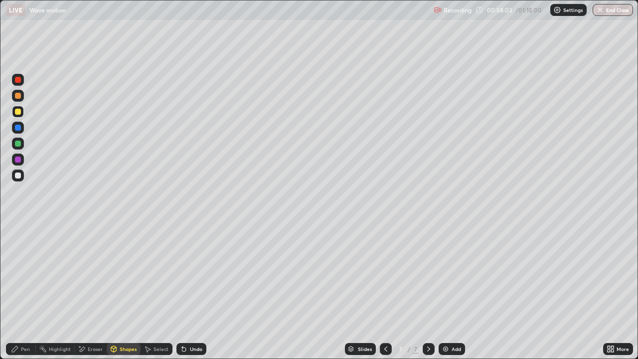
click at [194, 291] on div "Undo" at bounding box center [196, 348] width 12 height 5
click at [126, 291] on div "Shapes" at bounding box center [128, 348] width 17 height 5
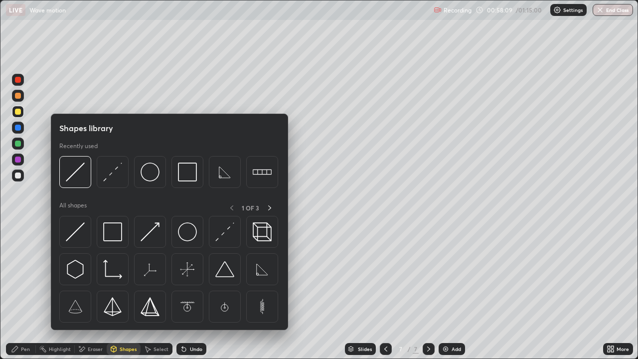
click at [26, 291] on div "Pen" at bounding box center [25, 348] width 9 height 5
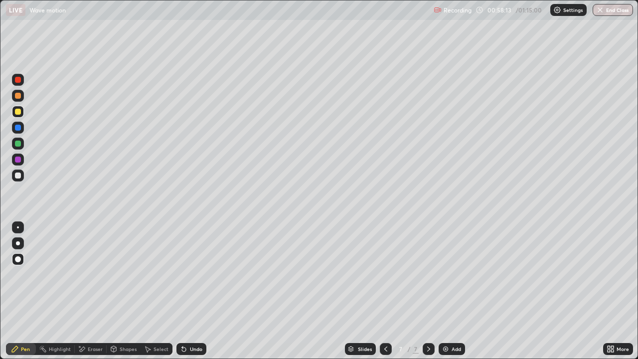
click at [133, 291] on div "Shapes" at bounding box center [128, 348] width 17 height 5
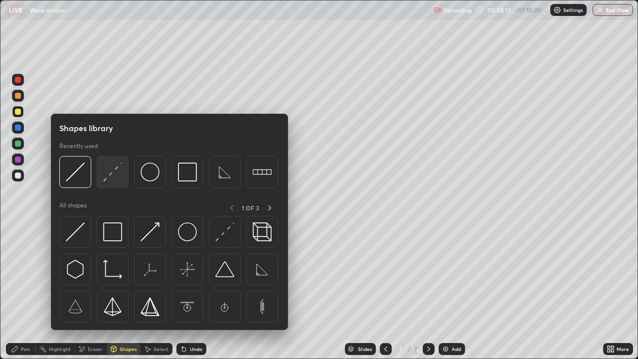
click at [110, 180] on img at bounding box center [112, 171] width 19 height 19
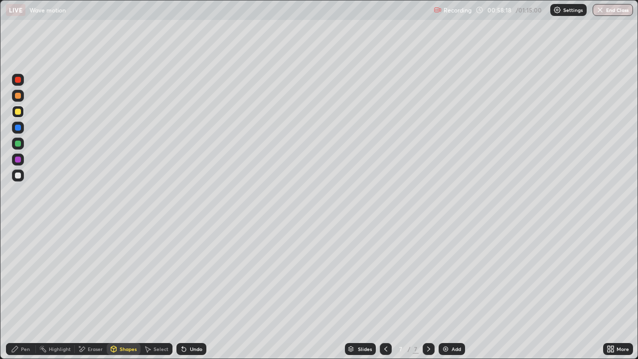
click at [31, 291] on div "Pen" at bounding box center [21, 349] width 30 height 12
click at [120, 291] on div "Shapes" at bounding box center [128, 348] width 17 height 5
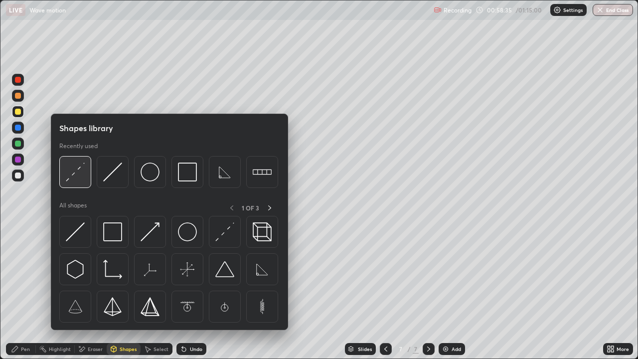
click at [65, 177] on div at bounding box center [75, 172] width 32 height 32
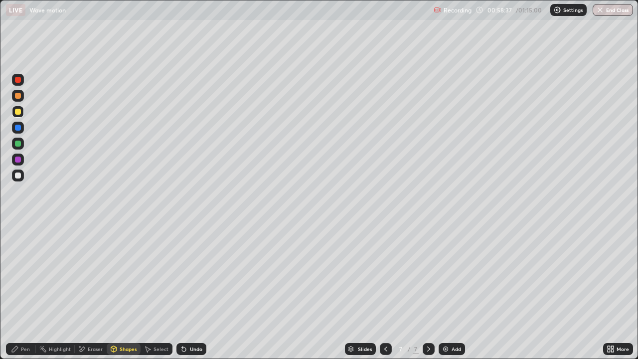
click at [25, 291] on div "Pen" at bounding box center [21, 349] width 30 height 12
click at [191, 291] on div "Undo" at bounding box center [196, 348] width 12 height 5
click at [192, 291] on div "Undo" at bounding box center [191, 349] width 30 height 12
click at [190, 291] on div "Undo" at bounding box center [196, 348] width 12 height 5
click at [191, 291] on div "Undo" at bounding box center [196, 348] width 12 height 5
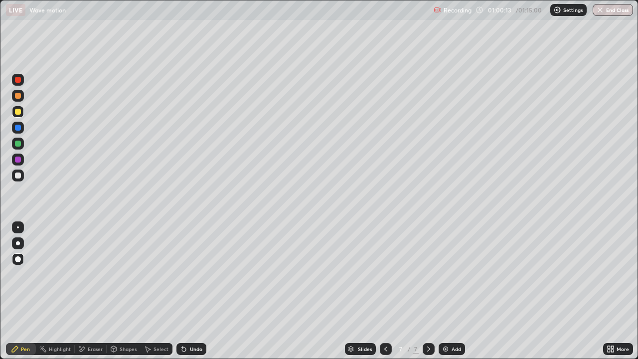
click at [119, 291] on div "Shapes" at bounding box center [124, 349] width 34 height 12
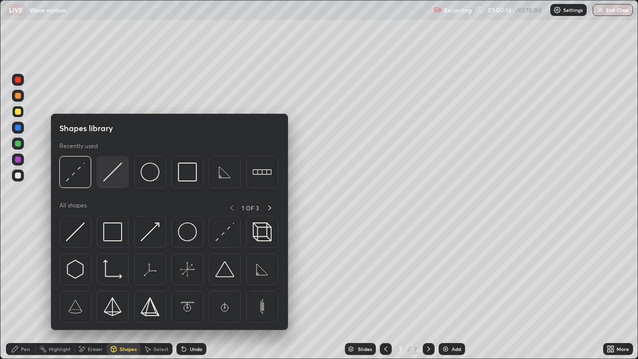
click at [110, 181] on img at bounding box center [112, 171] width 19 height 19
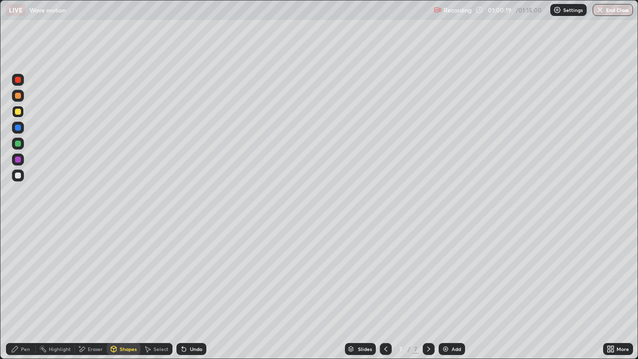
click at [123, 291] on div "Shapes" at bounding box center [124, 349] width 34 height 12
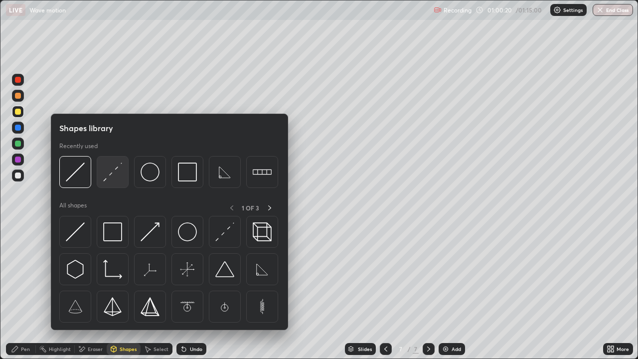
click at [106, 178] on img at bounding box center [112, 171] width 19 height 19
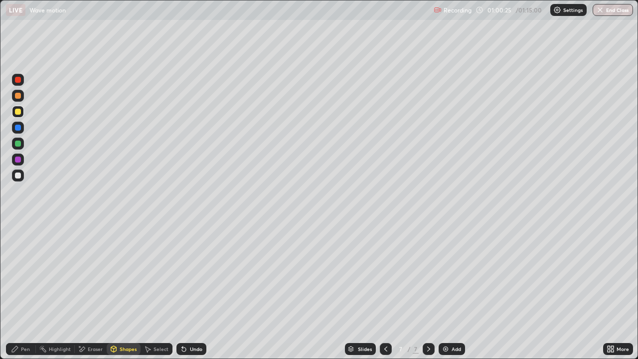
click at [26, 291] on div "Pen" at bounding box center [21, 349] width 30 height 12
click at [120, 291] on div "Shapes" at bounding box center [128, 348] width 17 height 5
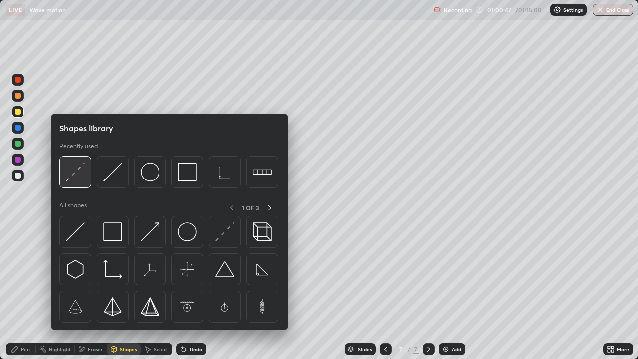
click at [77, 174] on img at bounding box center [75, 171] width 19 height 19
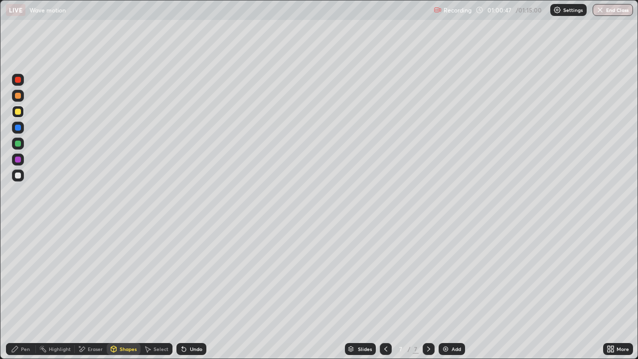
click at [17, 179] on div at bounding box center [18, 175] width 12 height 12
click at [22, 291] on div "Pen" at bounding box center [25, 348] width 9 height 5
click at [25, 291] on div "Pen" at bounding box center [21, 349] width 30 height 12
click at [381, 291] on div at bounding box center [386, 349] width 12 height 12
click at [427, 291] on icon at bounding box center [428, 349] width 8 height 8
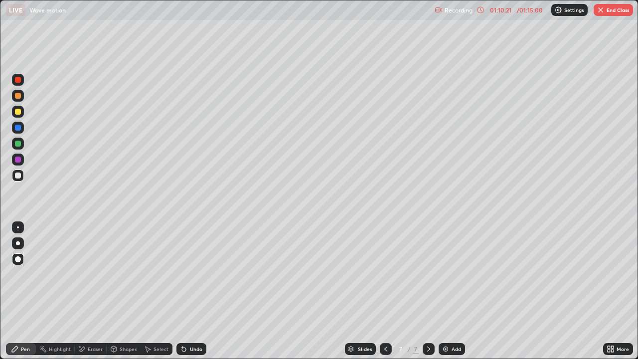
click at [599, 10] on img "button" at bounding box center [600, 10] width 8 height 8
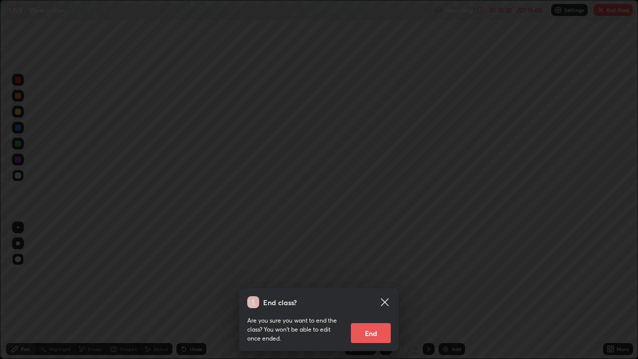
click at [368, 291] on button "End" at bounding box center [371, 333] width 40 height 20
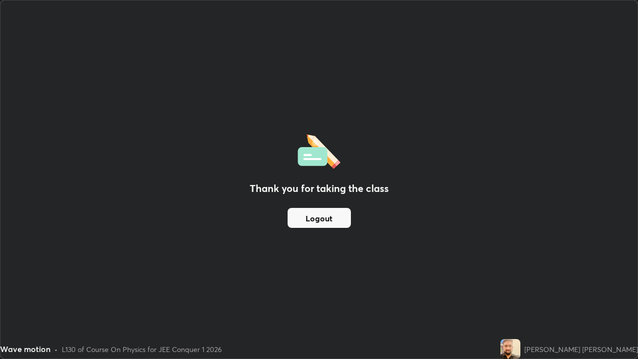
click at [324, 223] on button "Logout" at bounding box center [318, 218] width 63 height 20
click at [323, 225] on button "Logout" at bounding box center [318, 218] width 63 height 20
click at [325, 222] on button "Logout" at bounding box center [318, 218] width 63 height 20
click at [322, 220] on button "Logout" at bounding box center [318, 218] width 63 height 20
click at [319, 220] on button "Logout" at bounding box center [318, 218] width 63 height 20
